Goal: Information Seeking & Learning: Learn about a topic

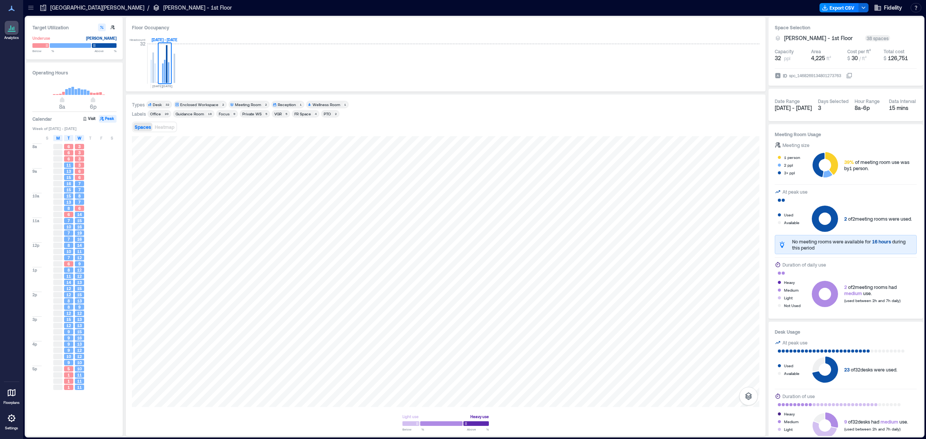
click at [32, 10] on icon at bounding box center [31, 8] width 8 height 8
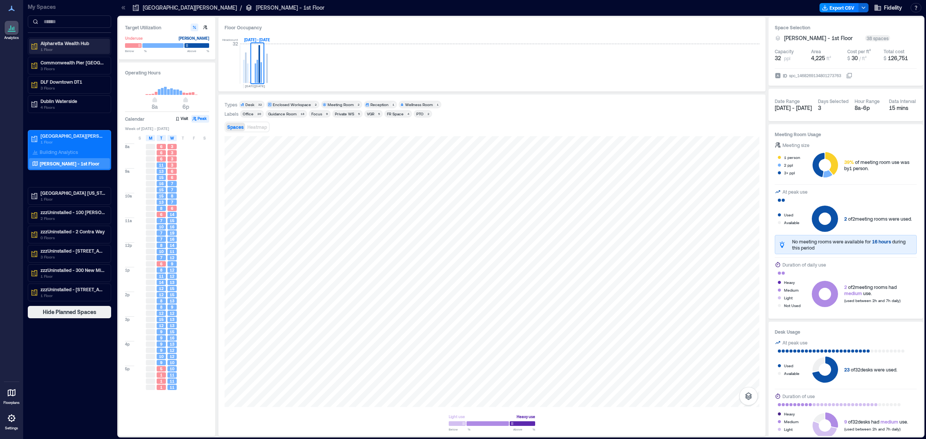
click at [65, 49] on p "1 Floor" at bounding box center [73, 49] width 65 height 6
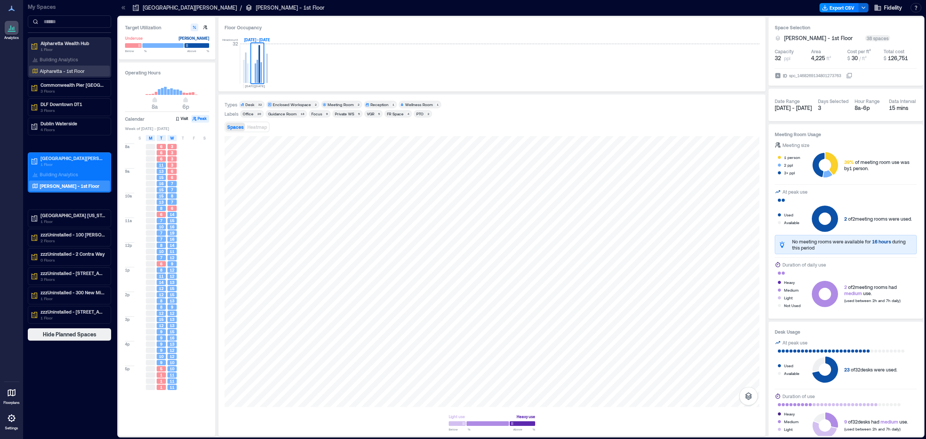
click at [60, 69] on p "Alpharetta - 1st Floor" at bounding box center [62, 71] width 45 height 6
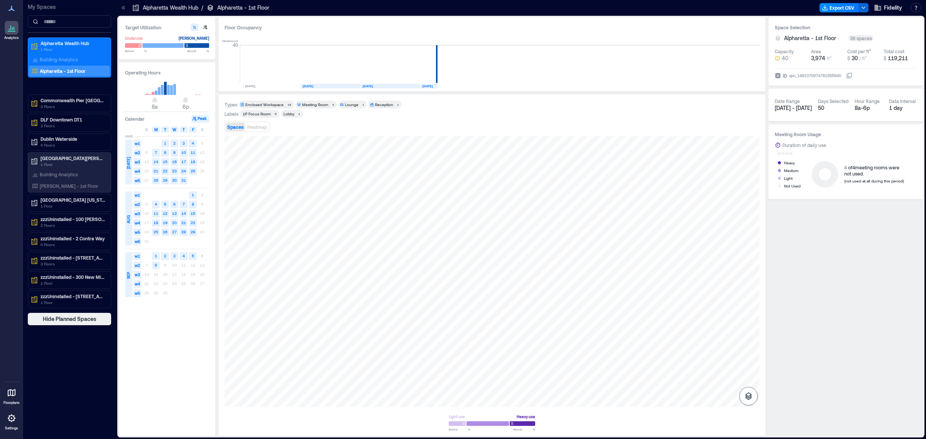
click at [747, 398] on icon "button" at bounding box center [748, 396] width 7 height 8
click at [748, 356] on icon "button" at bounding box center [748, 355] width 9 height 9
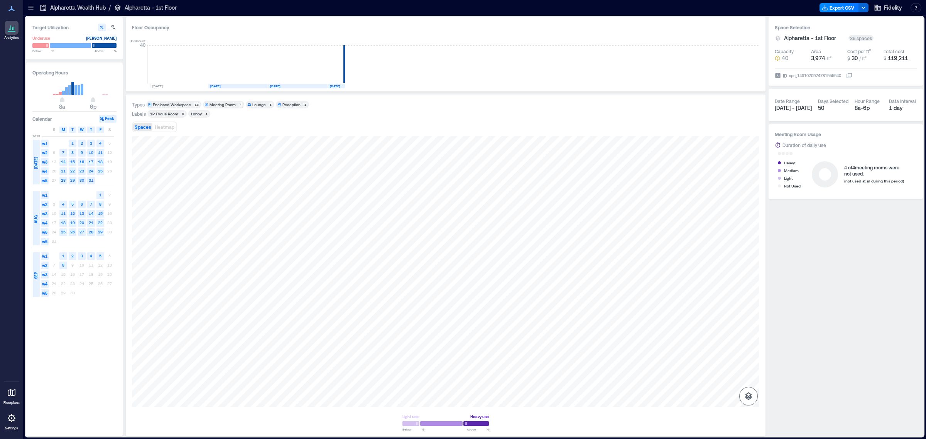
click at [746, 398] on icon "button" at bounding box center [748, 396] width 9 height 9
click at [746, 351] on icon "button" at bounding box center [748, 355] width 9 height 9
click at [402, 124] on div "Spaces Heatmap" at bounding box center [445, 126] width 627 height 15
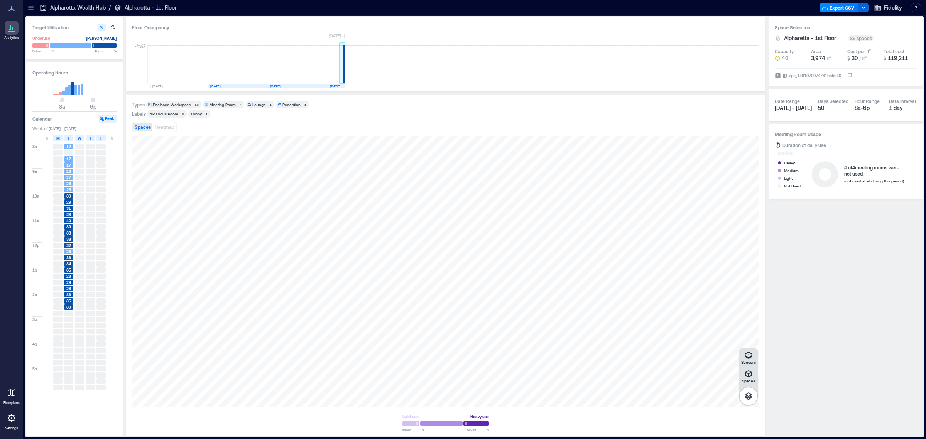
click at [344, 73] on rect at bounding box center [344, 64] width 2 height 38
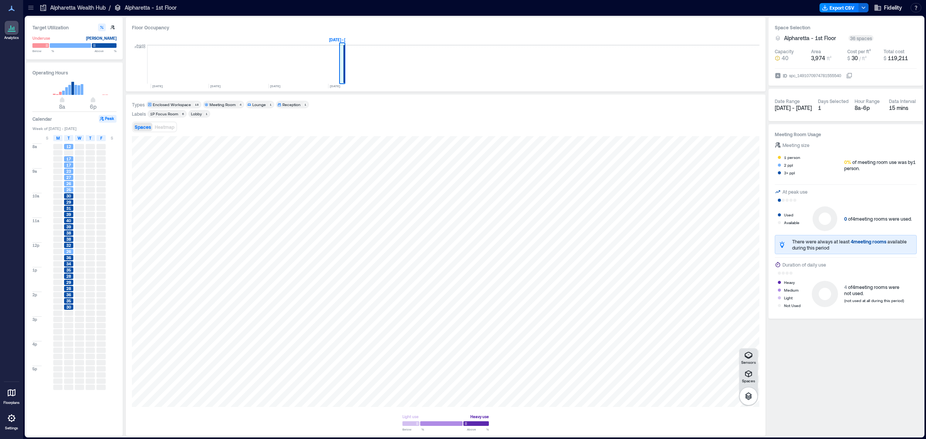
click at [344, 73] on rect at bounding box center [344, 64] width 2 height 38
click at [748, 358] on icon "button" at bounding box center [748, 355] width 8 height 7
